Goal: Information Seeking & Learning: Understand process/instructions

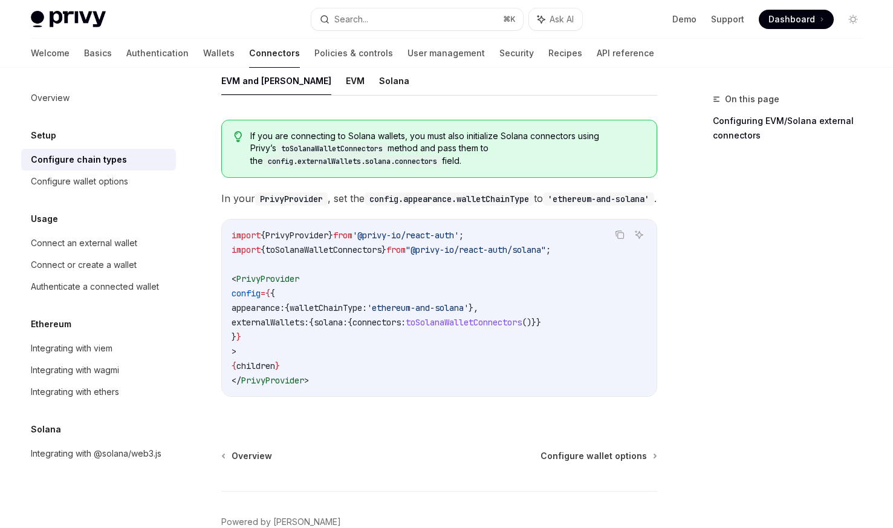
scroll to position [181, 0]
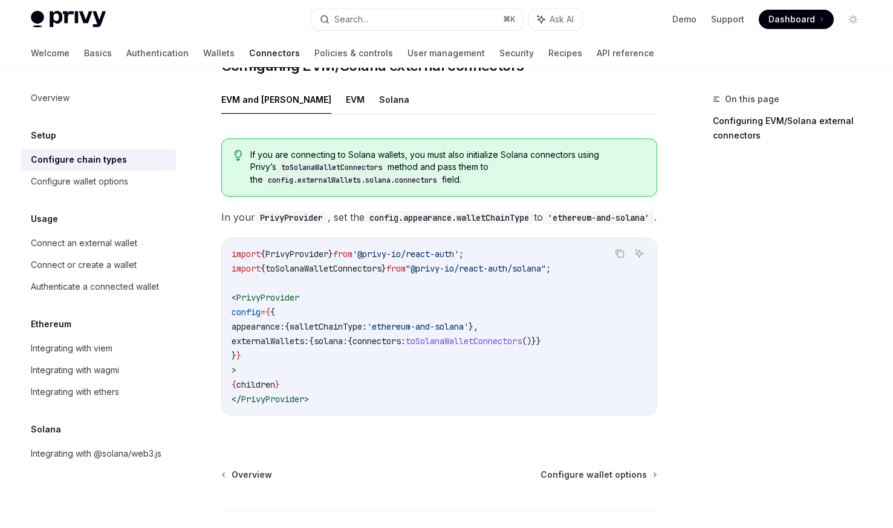
click at [350, 321] on span "walletChainType:" at bounding box center [328, 326] width 77 height 11
copy span "walletChainType"
click at [400, 21] on button "Search... ⌘ K" at bounding box center [417, 19] width 212 height 22
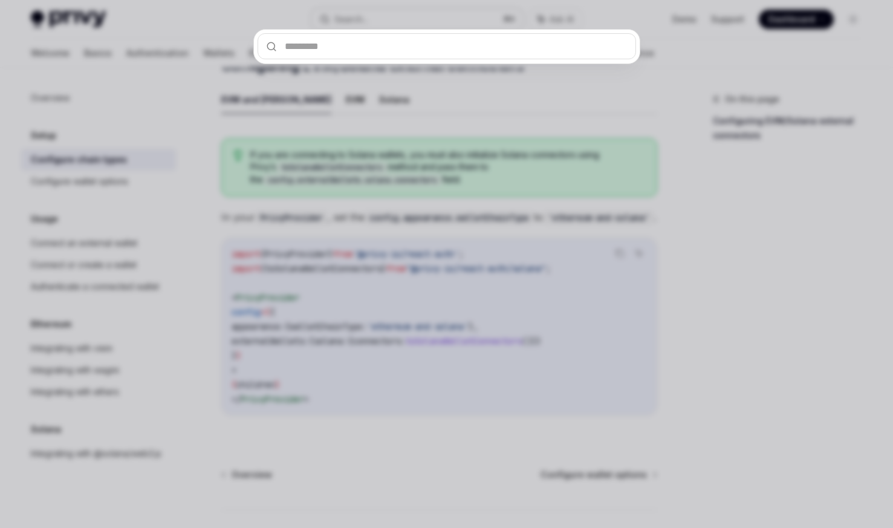
type input "**********"
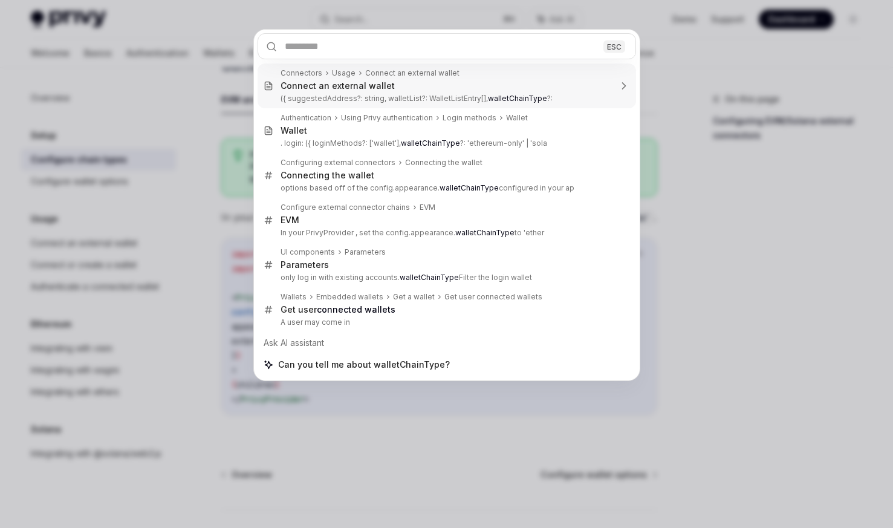
type textarea "*"
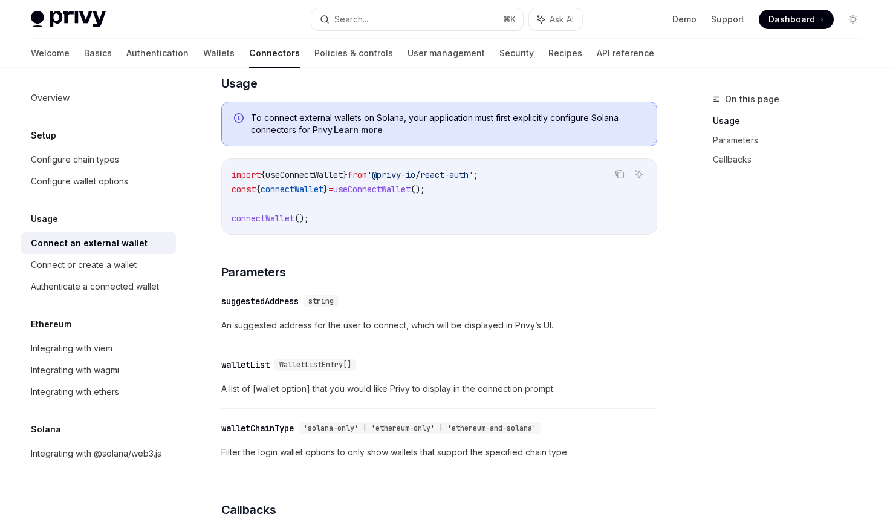
scroll to position [328, 0]
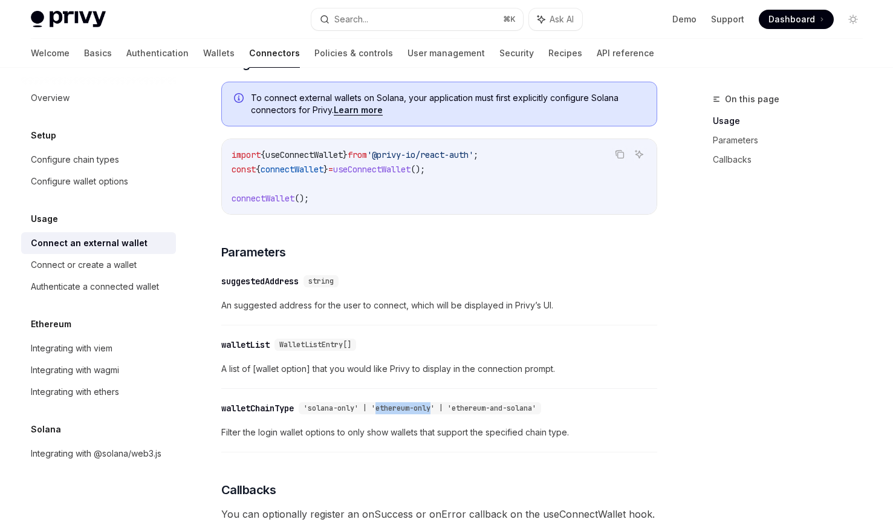
drag, startPoint x: 437, startPoint y: 413, endPoint x: 383, endPoint y: 415, distance: 53.8
click at [383, 413] on span "'solana-only' | 'ethereum-only' | 'ethereum-and-solana'" at bounding box center [420, 408] width 233 height 10
